Goal: Navigation & Orientation: Find specific page/section

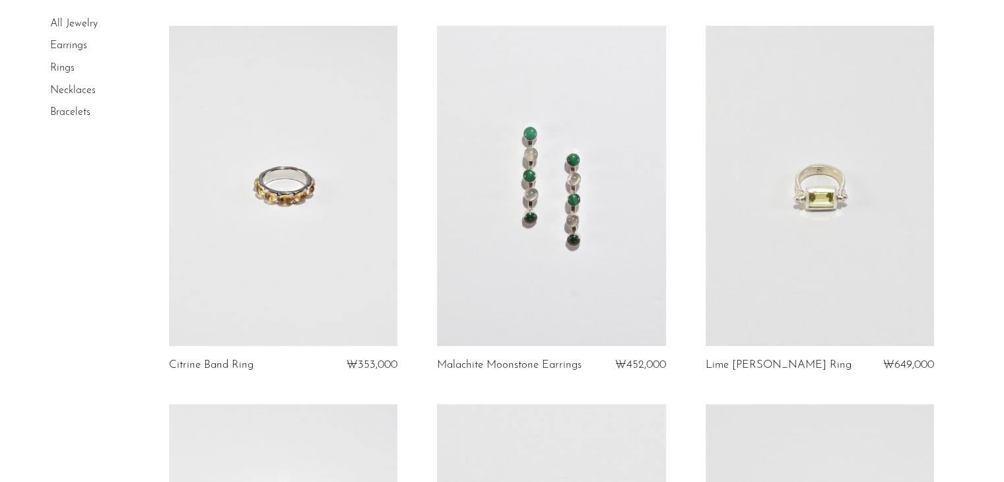
scroll to position [477, 0]
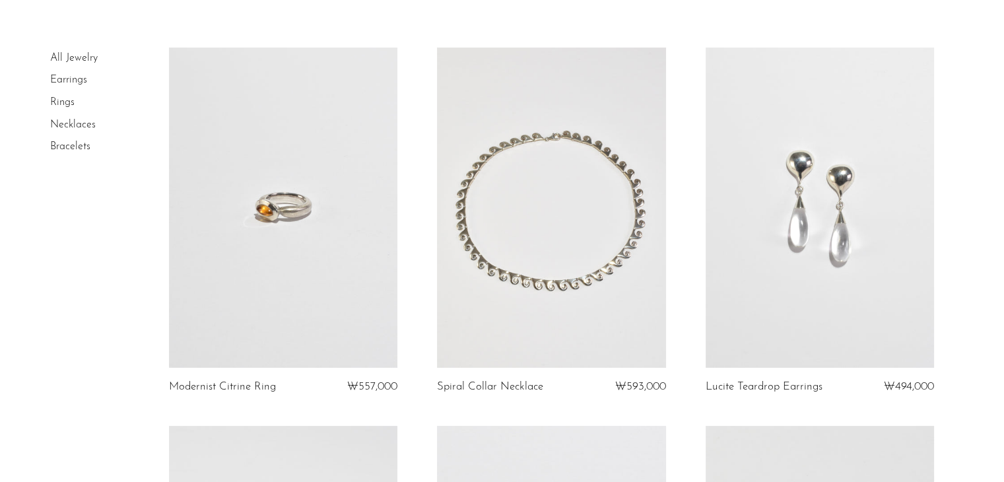
scroll to position [73, 0]
click at [949, 188] on article "Lucite Teardrop Earrings ₩494,000" at bounding box center [820, 237] width 268 height 378
click at [866, 206] on link at bounding box center [820, 208] width 228 height 320
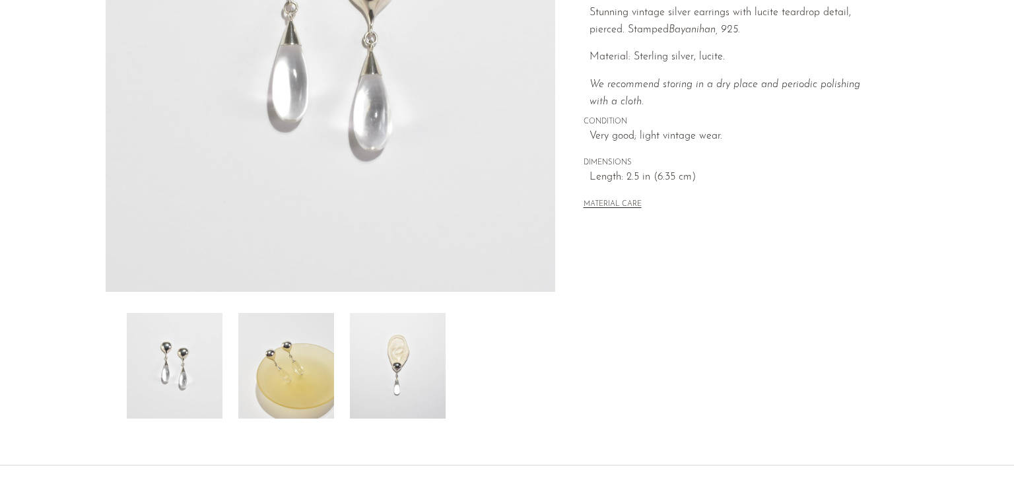
scroll to position [238, 0]
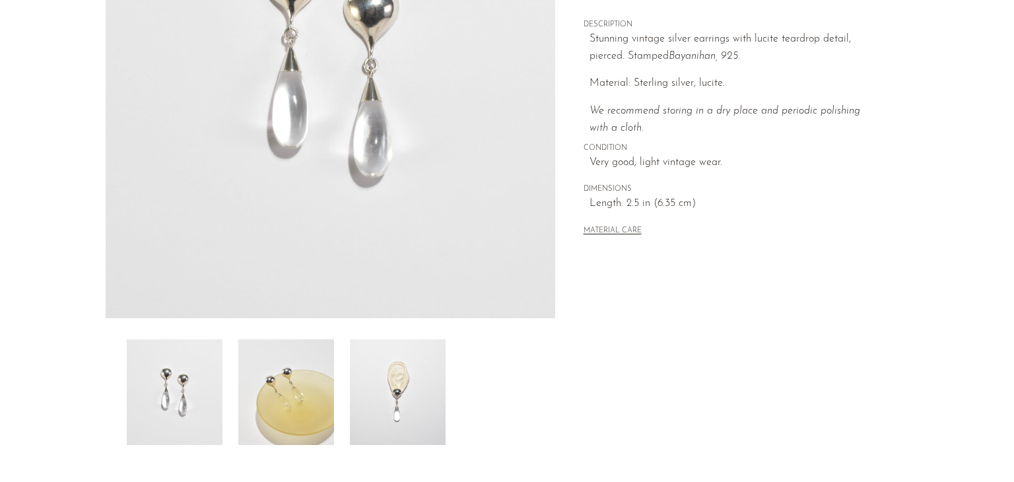
click at [409, 413] on img at bounding box center [398, 392] width 96 height 106
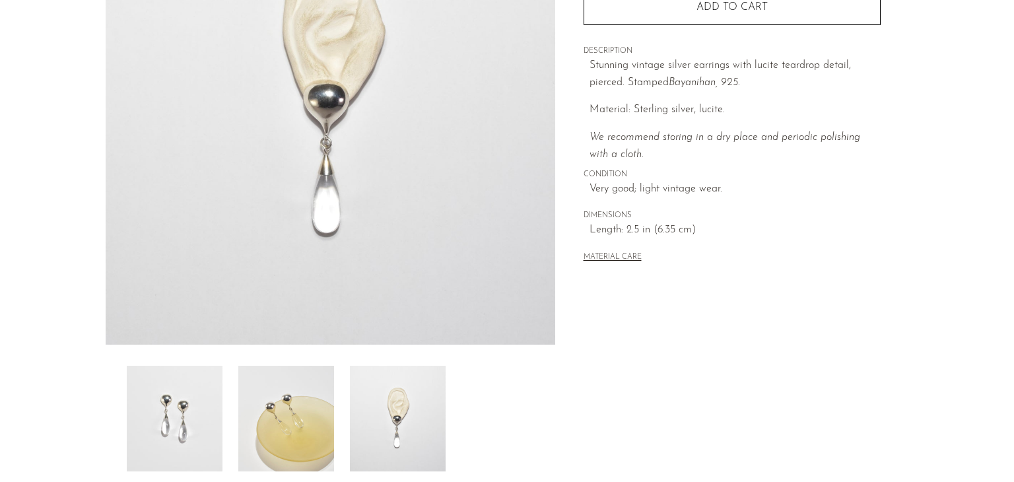
scroll to position [132, 0]
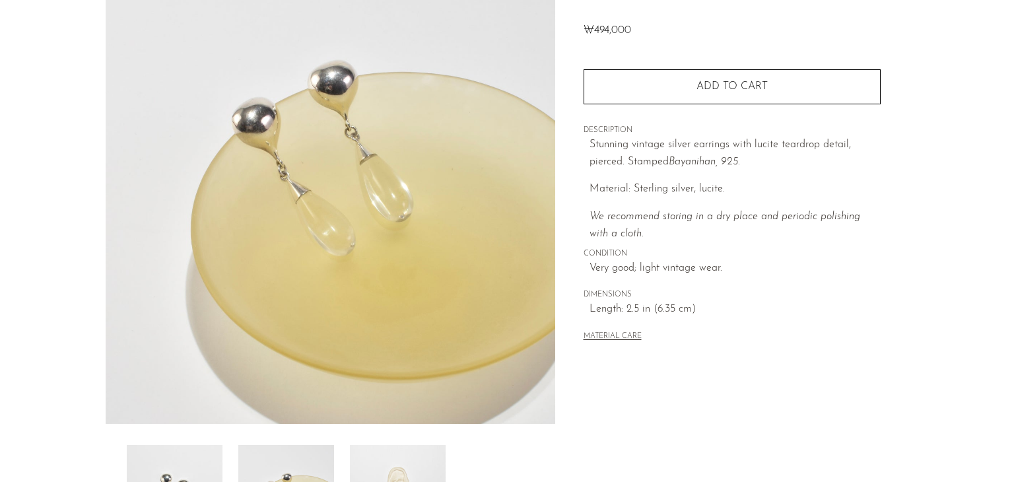
click at [623, 373] on div "Collections Jewelry Lucite Teardrop Earrings ₩494,000 Quantity 1 Add to cart" at bounding box center [731, 240] width 353 height 622
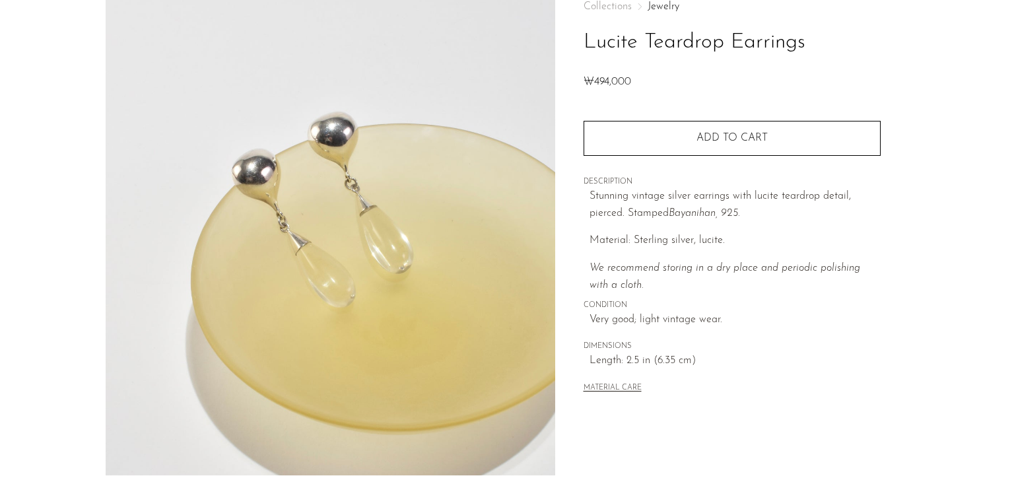
scroll to position [79, 0]
click at [753, 341] on div "Collections Jewelry Lucite Teardrop Earrings ₩494,000 Quantity 1 Add to cart" at bounding box center [732, 200] width 297 height 437
click at [815, 262] on p "We recommend storing in a dry place and periodic polishing with a cloth." at bounding box center [735, 279] width 291 height 34
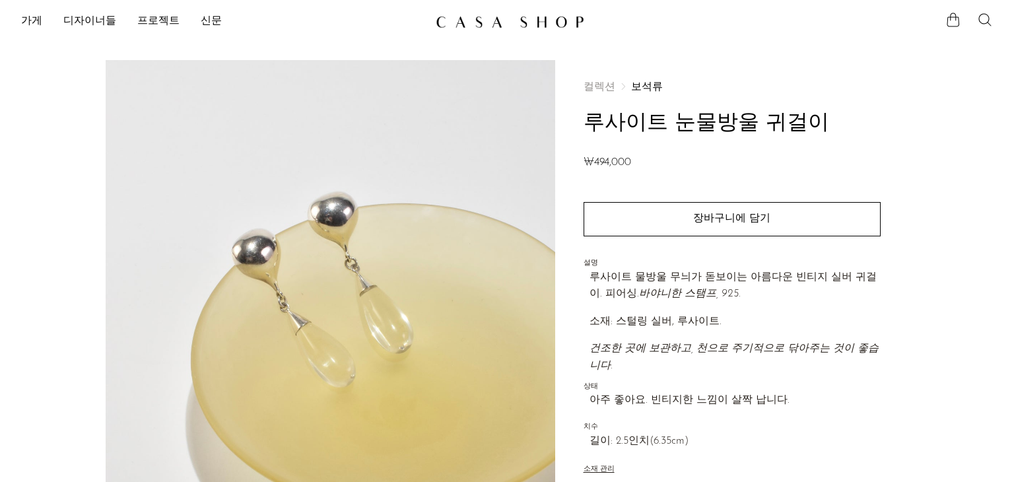
scroll to position [0, 0]
click at [559, 13] on link at bounding box center [507, 23] width 143 height 24
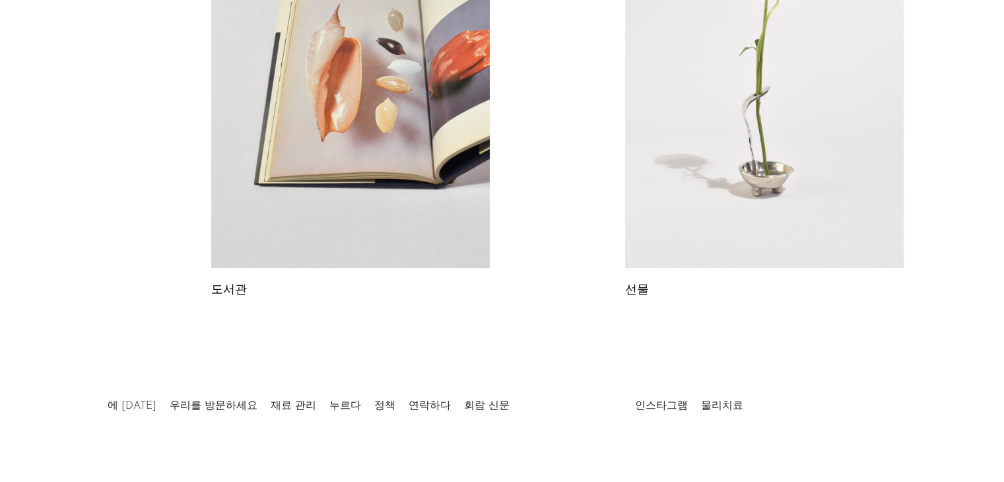
scroll to position [792, 0]
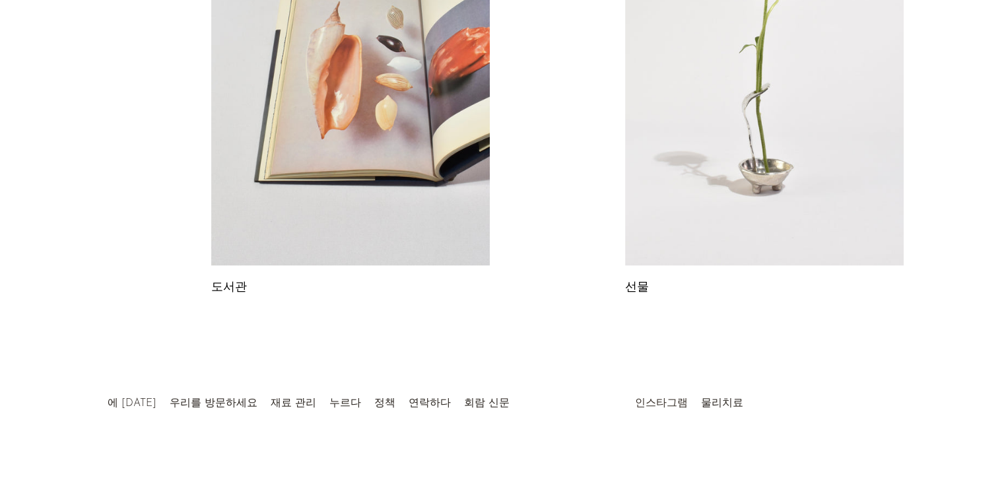
click at [660, 403] on font "인스타그램" at bounding box center [661, 403] width 53 height 11
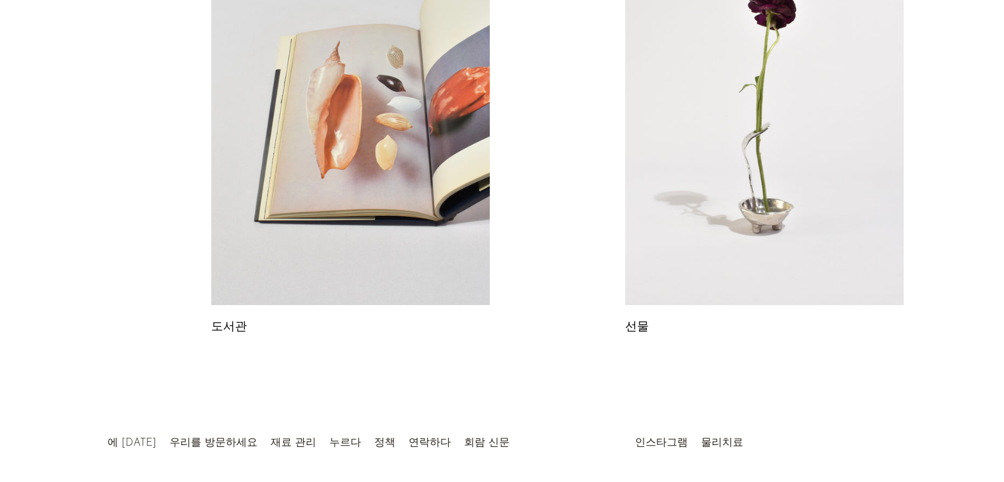
scroll to position [802, 0]
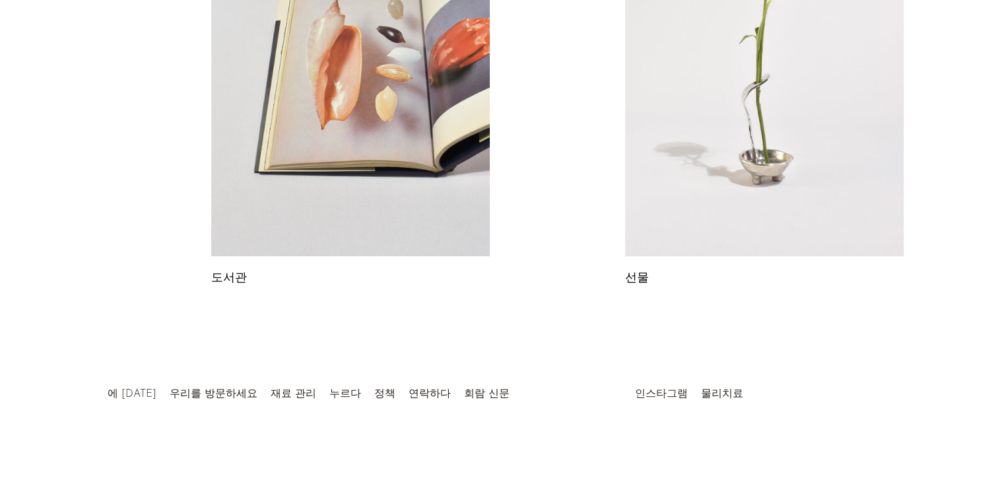
click at [657, 394] on font "인스타그램" at bounding box center [661, 394] width 53 height 11
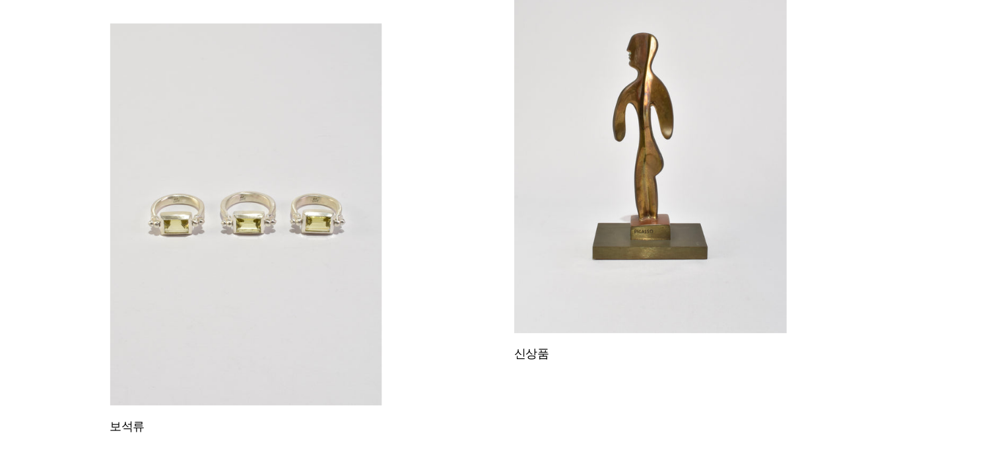
scroll to position [0, 0]
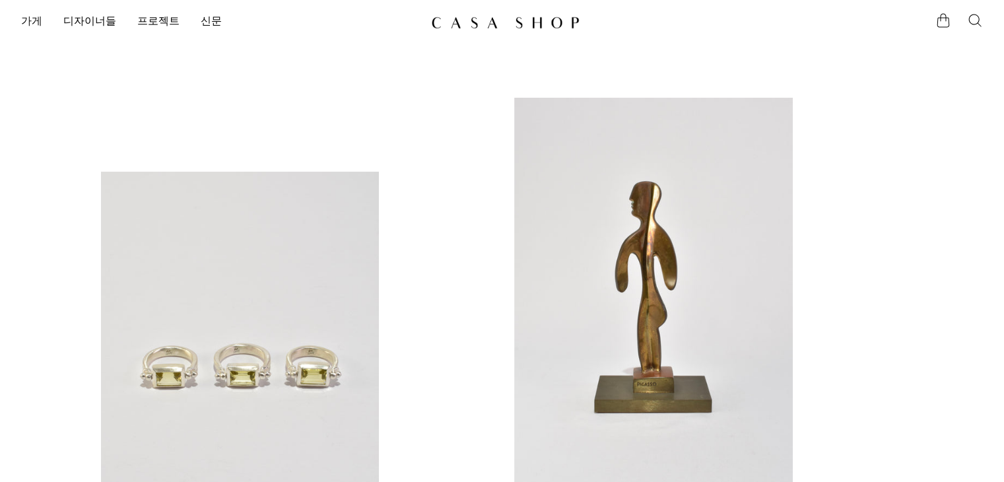
click at [26, 17] on font "가게" at bounding box center [31, 22] width 21 height 11
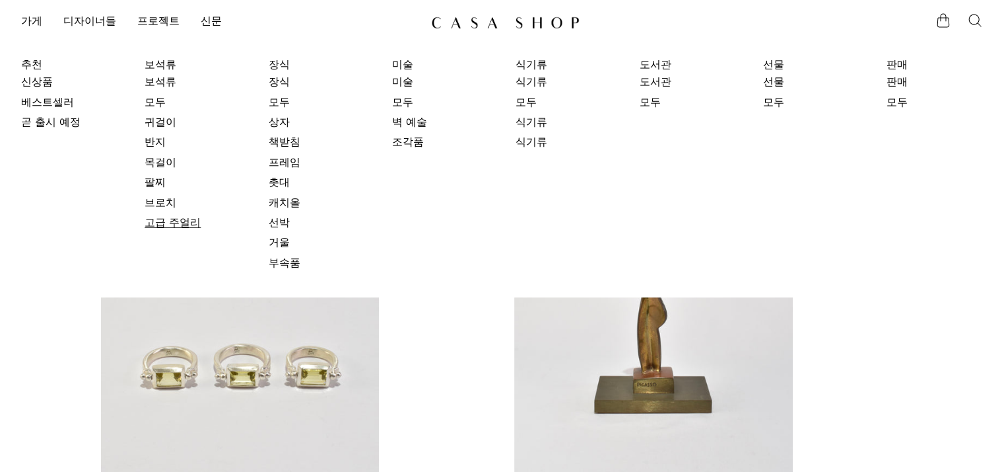
click at [198, 216] on link "고급 주얼리" at bounding box center [194, 223] width 99 height 15
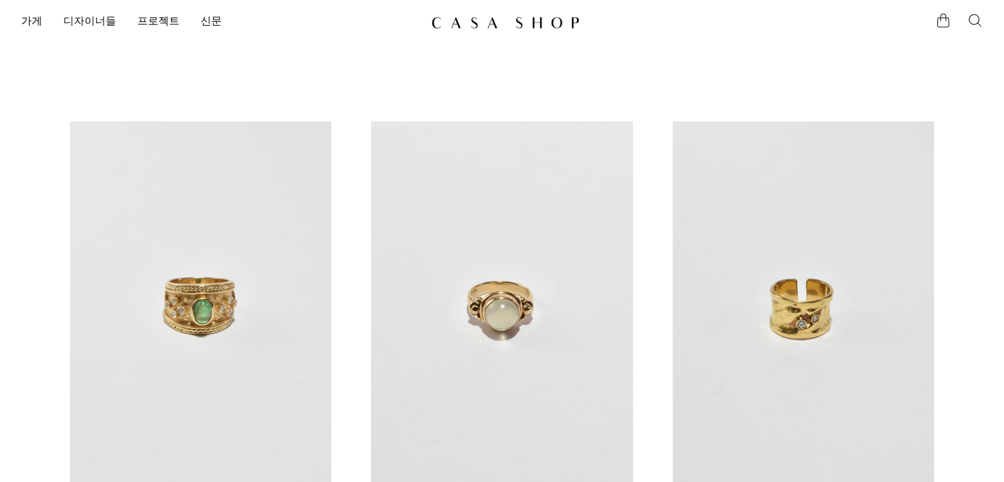
click at [96, 26] on font "디자이너들" at bounding box center [89, 22] width 53 height 11
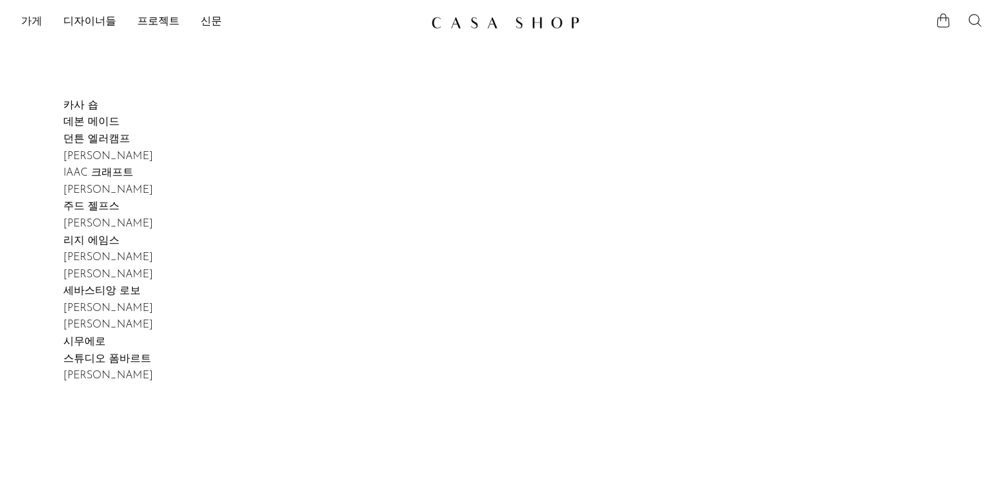
click at [28, 22] on font "가게" at bounding box center [31, 22] width 21 height 11
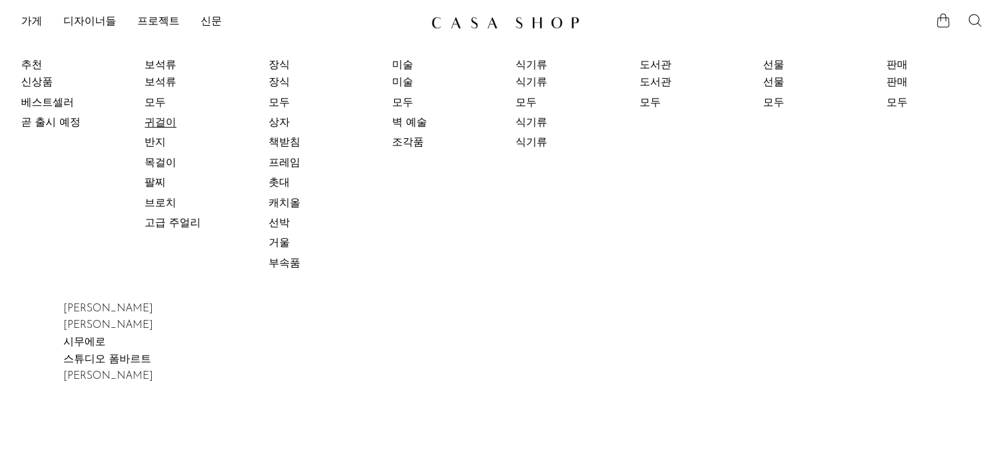
click at [192, 123] on link "귀걸이" at bounding box center [194, 123] width 99 height 15
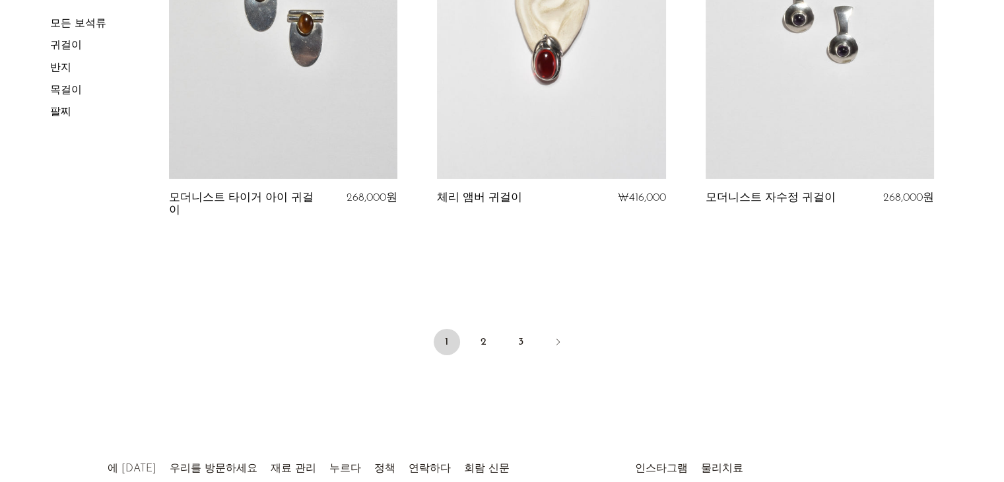
scroll to position [4436, 0]
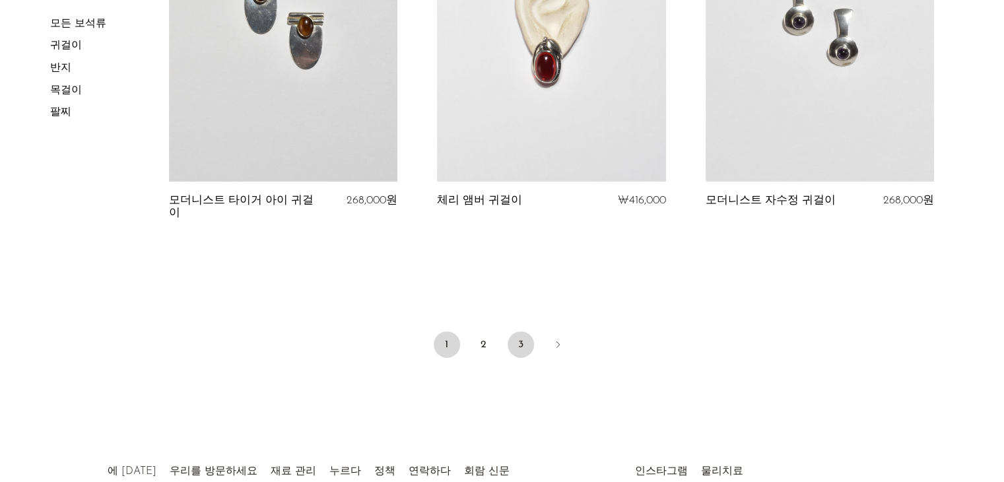
click at [523, 332] on link "3" at bounding box center [521, 345] width 26 height 26
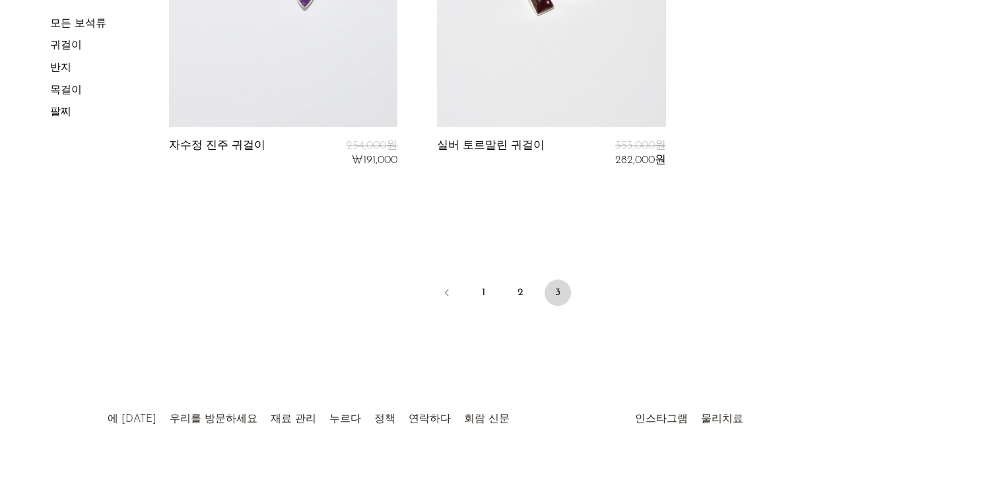
scroll to position [1494, 0]
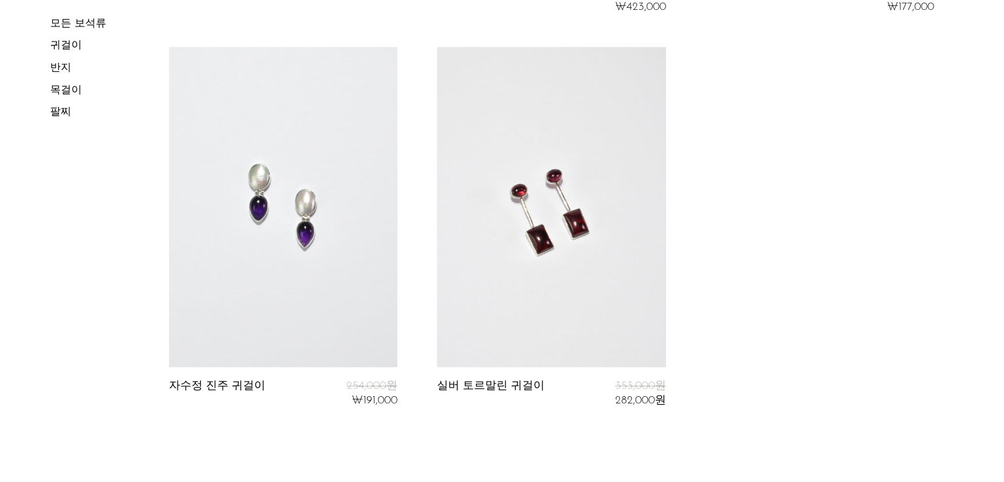
scroll to position [1253, 0]
click at [76, 46] on font "귀걸이" at bounding box center [66, 46] width 32 height 11
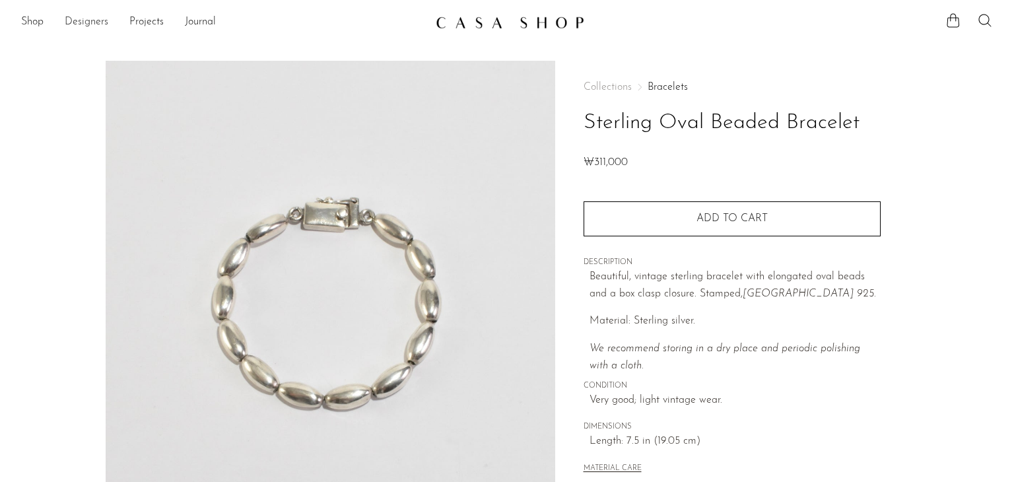
click at [92, 28] on link "Designers" at bounding box center [87, 22] width 44 height 17
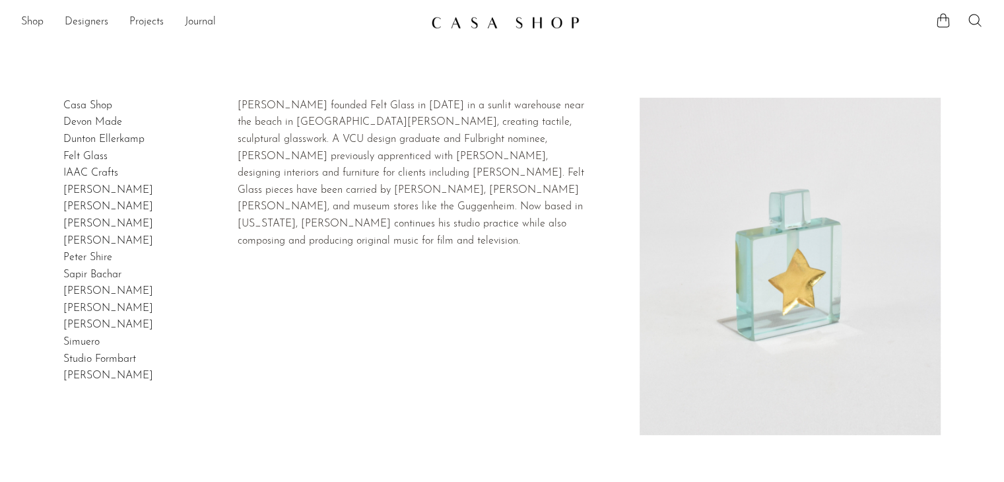
click at [97, 155] on link "Felt Glass" at bounding box center [85, 156] width 44 height 11
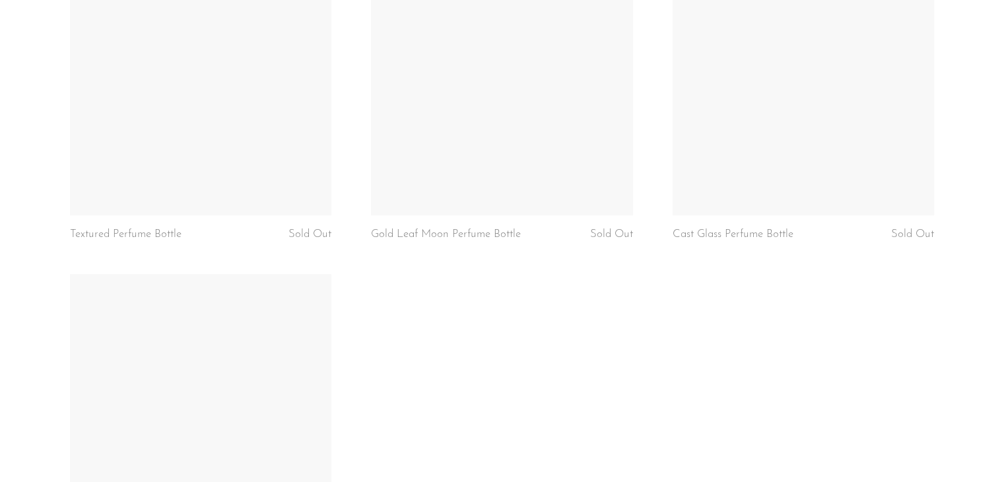
scroll to position [872, 0]
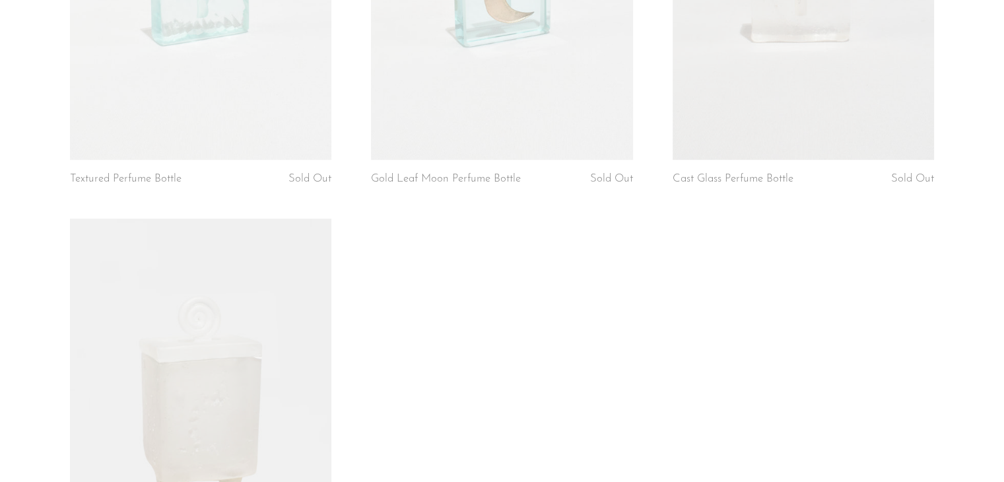
click at [444, 343] on div "Gold Leaf Star Perfume Bottle ₩353,000 Grid Perfume Bottle ₩311,000 Cut Corner …" at bounding box center [502, 6] width 904 height 1275
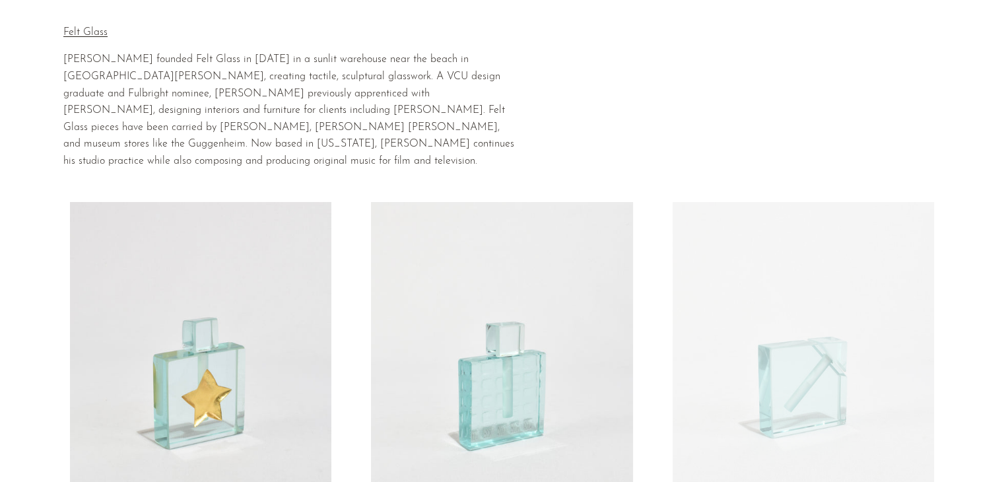
scroll to position [0, 0]
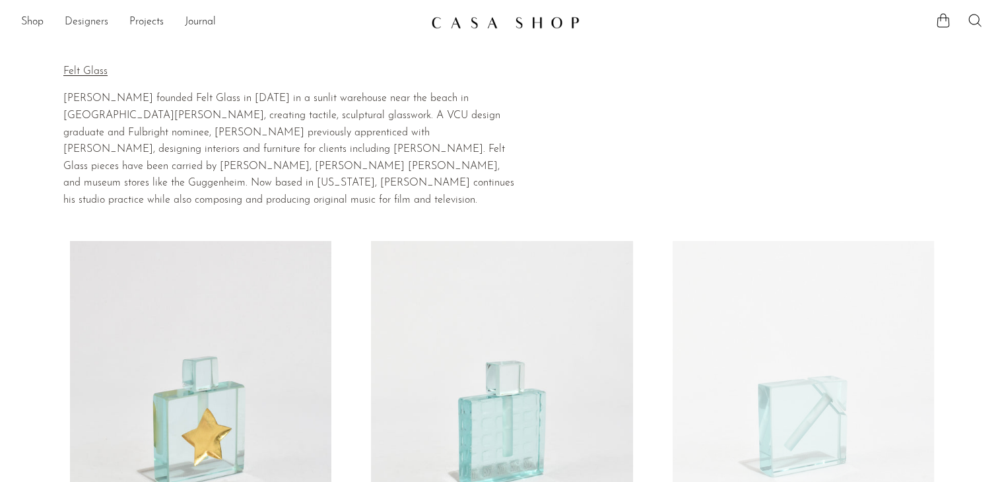
click at [90, 25] on link "Designers" at bounding box center [87, 22] width 44 height 17
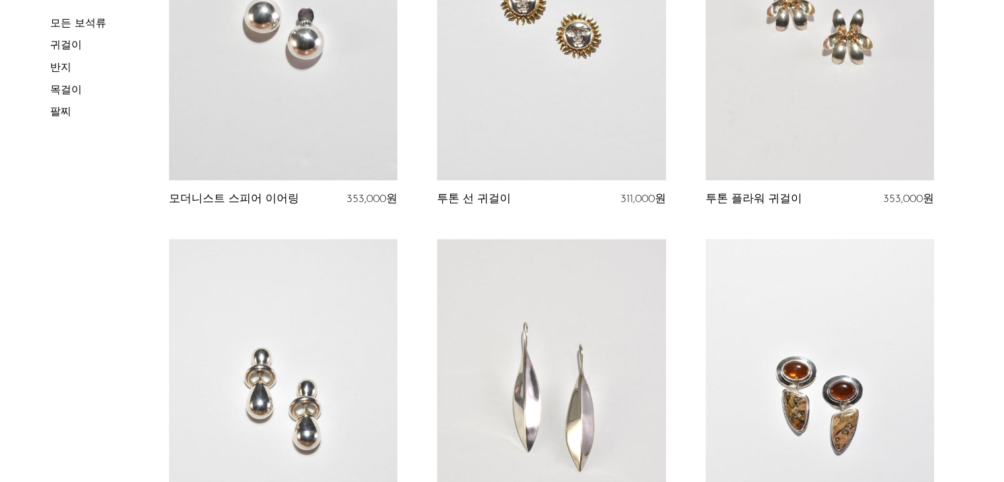
scroll to position [1057, 0]
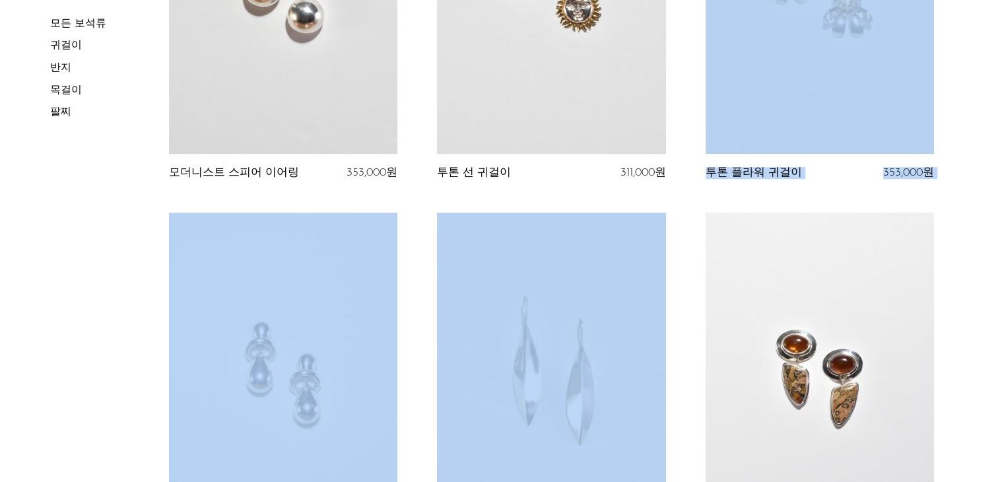
drag, startPoint x: 938, startPoint y: 100, endPoint x: 1014, endPoint y: 228, distance: 148.0
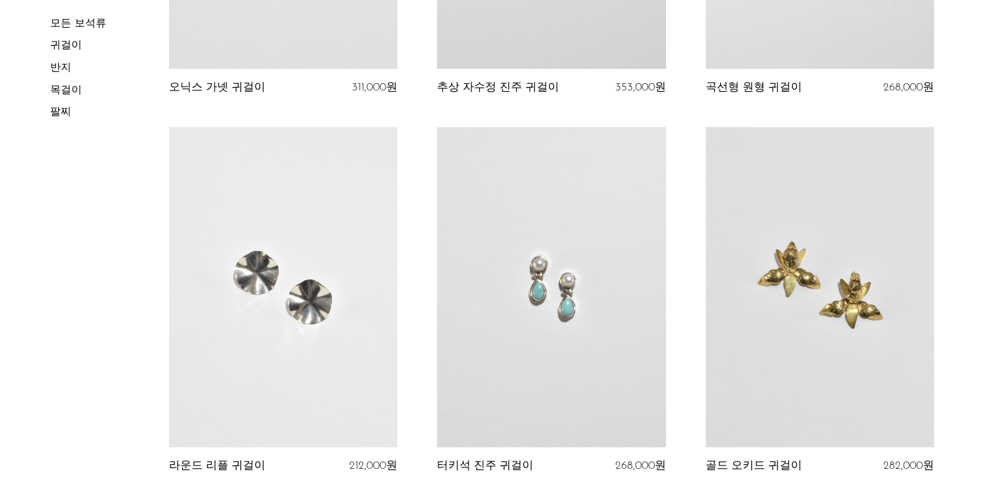
scroll to position [2321, 0]
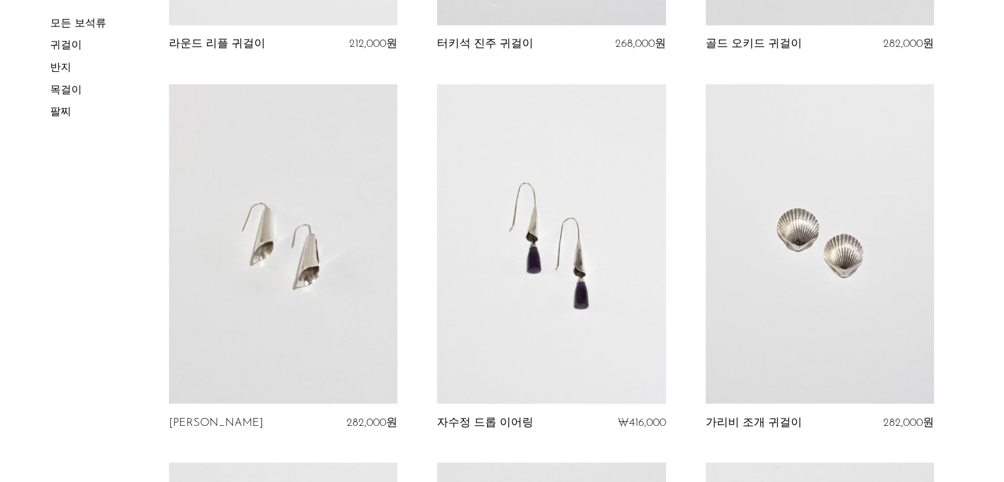
click at [1001, 368] on section "모든 보석류 귀걸이 반지 목걸이 [GEOGRAPHIC_DATA]" at bounding box center [502, 83] width 1004 height 4567
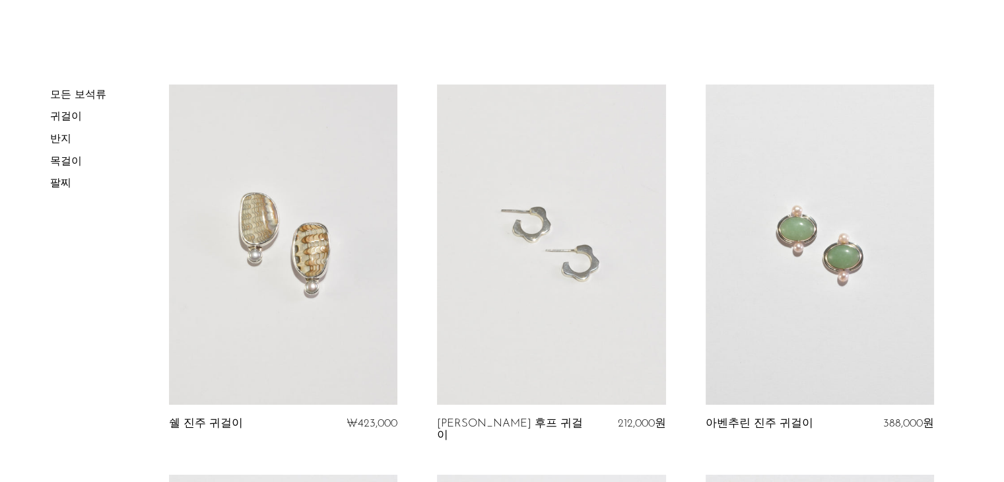
scroll to position [0, 0]
